Goal: Task Accomplishment & Management: Manage account settings

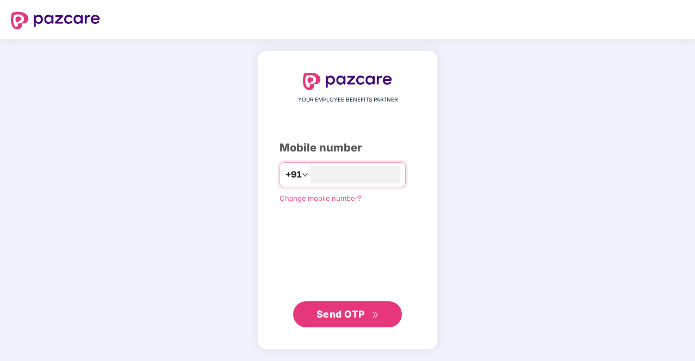
type input "**********"
click at [347, 312] on span "Send OTP" at bounding box center [340, 314] width 48 height 11
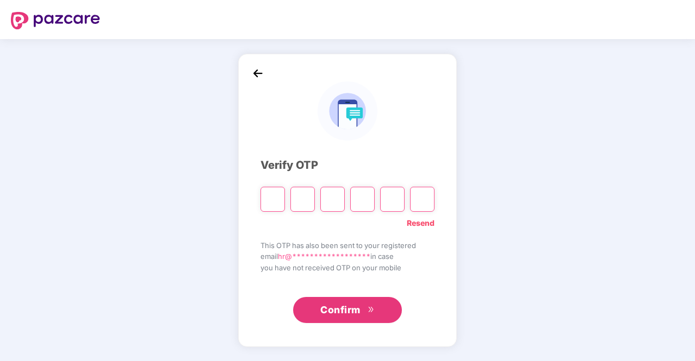
type input "*"
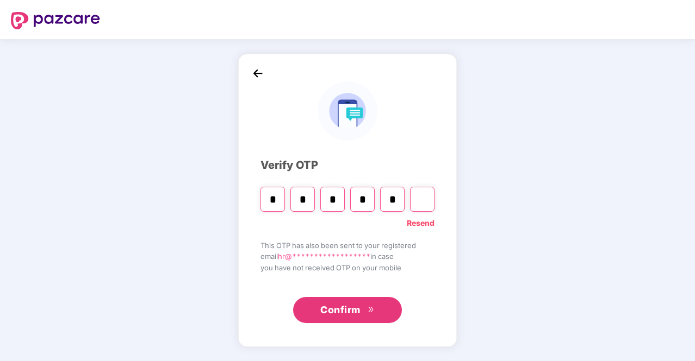
type input "*"
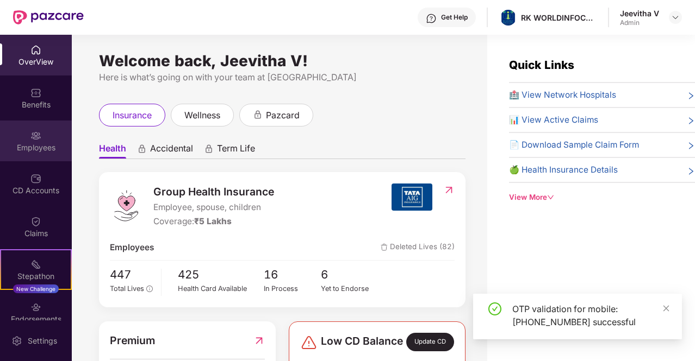
click at [45, 146] on div "Employees" at bounding box center [36, 147] width 72 height 11
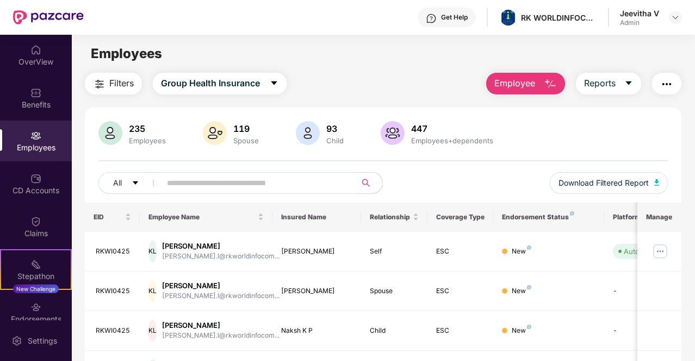
click at [286, 183] on input "text" at bounding box center [254, 183] width 174 height 16
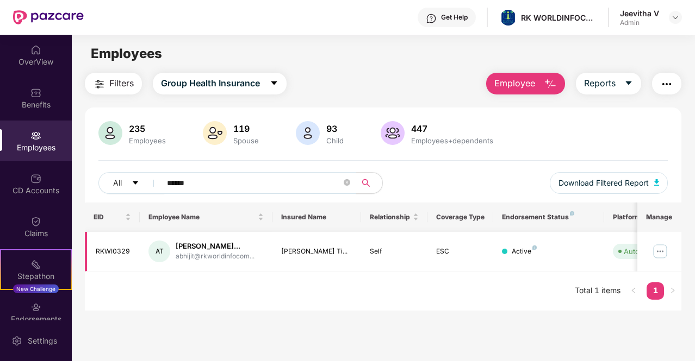
type input "******"
click at [533, 255] on div "Active" at bounding box center [523, 252] width 25 height 10
click at [521, 251] on div "Active" at bounding box center [523, 252] width 25 height 10
click at [669, 249] on img at bounding box center [659, 251] width 17 height 17
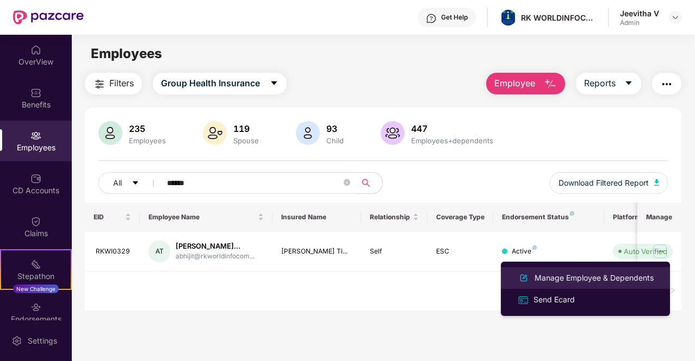
click at [629, 278] on div "Manage Employee & Dependents" at bounding box center [593, 278] width 123 height 12
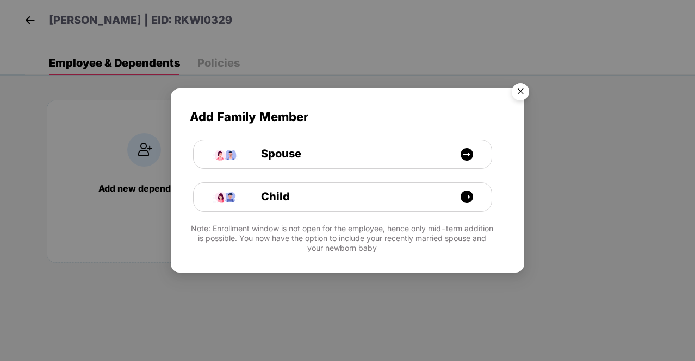
click at [528, 94] on img "Close" at bounding box center [520, 93] width 30 height 30
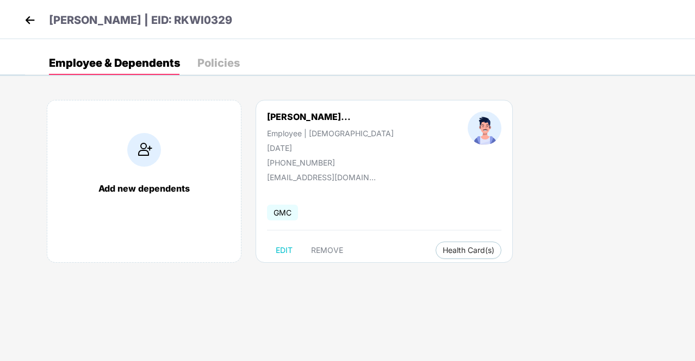
click at [22, 16] on img at bounding box center [30, 20] width 16 height 16
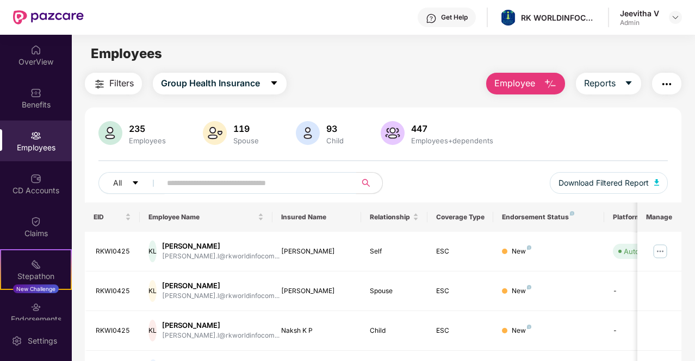
click at [192, 189] on input "text" at bounding box center [254, 183] width 174 height 16
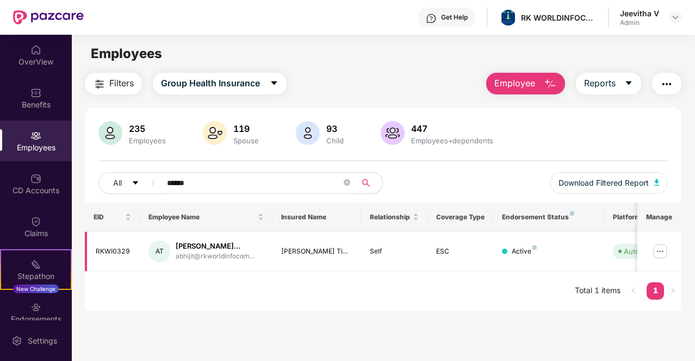
type input "******"
click at [659, 250] on img at bounding box center [659, 251] width 17 height 17
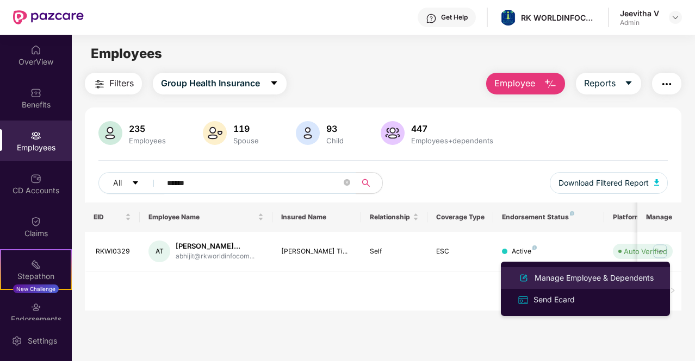
click at [564, 278] on div "Manage Employee & Dependents" at bounding box center [593, 278] width 123 height 12
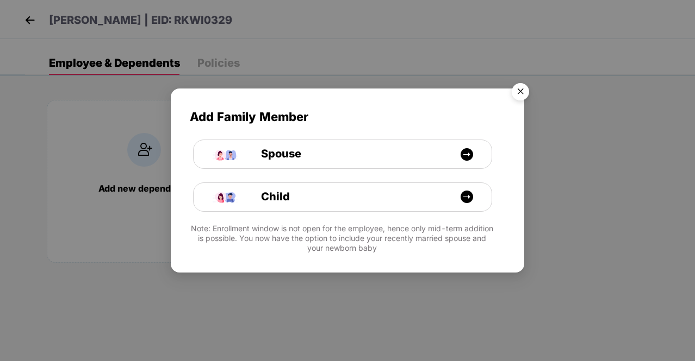
click at [521, 92] on img "Close" at bounding box center [520, 93] width 30 height 30
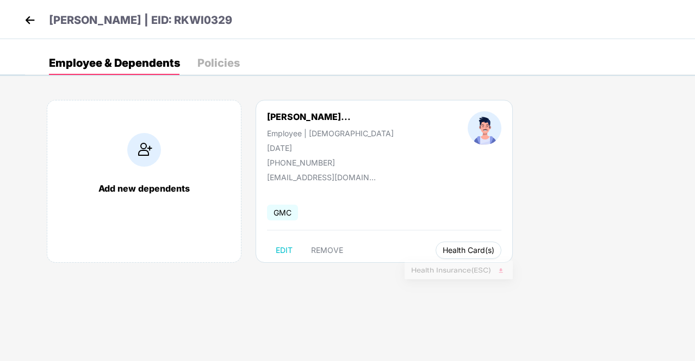
click at [448, 248] on span "Health Card(s)" at bounding box center [468, 250] width 52 height 5
click at [448, 269] on span "Health Insurance(ESC)" at bounding box center [458, 272] width 95 height 12
